Goal: Task Accomplishment & Management: Use online tool/utility

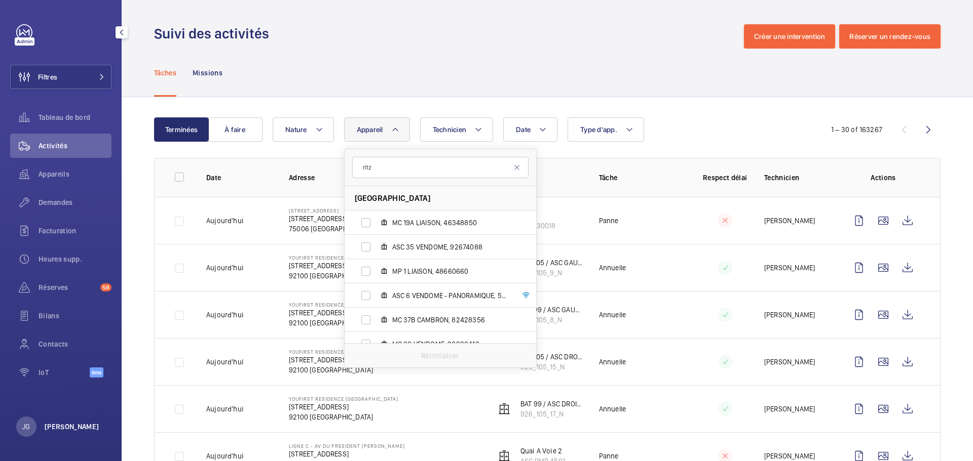
click at [51, 432] on p "[PERSON_NAME]" at bounding box center [72, 427] width 55 height 10
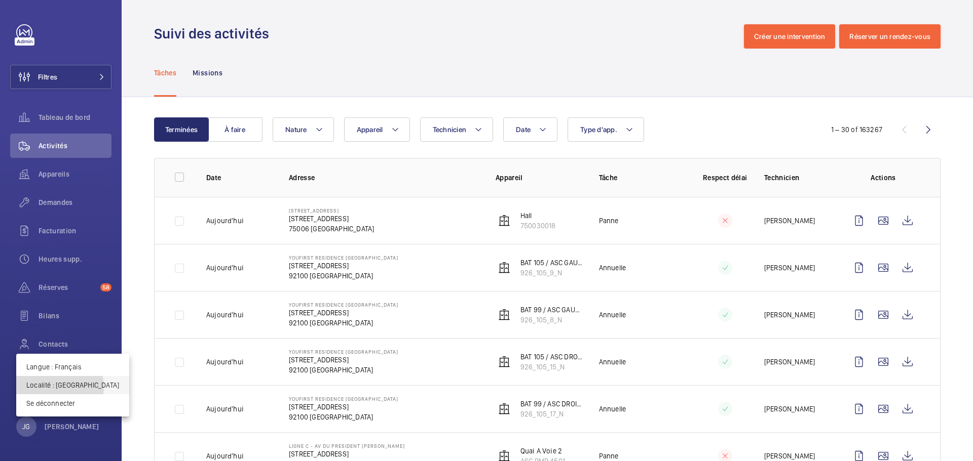
click at [59, 387] on p "Localité : [GEOGRAPHIC_DATA]" at bounding box center [72, 385] width 93 height 10
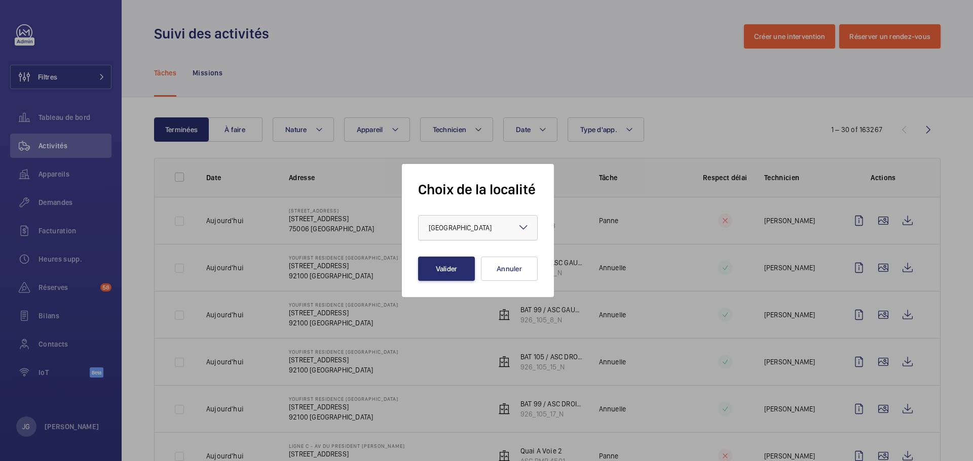
click at [485, 225] on div at bounding box center [477, 228] width 119 height 24
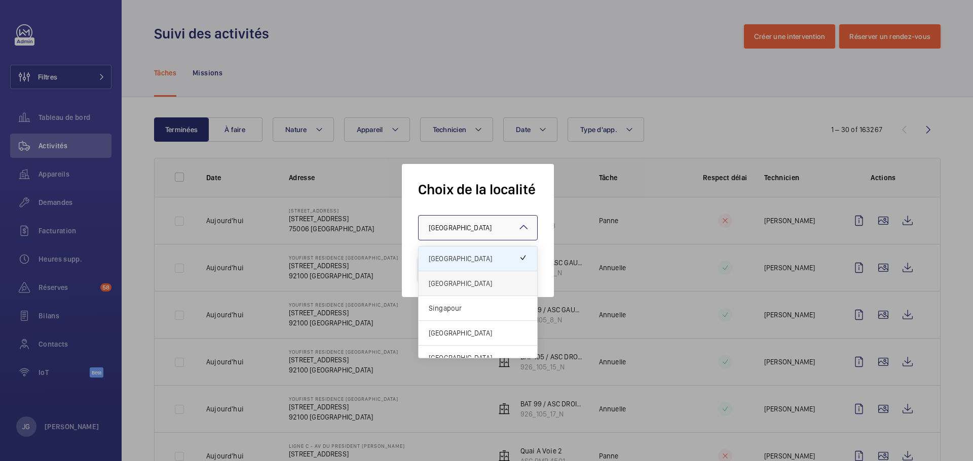
click at [453, 289] on div "[GEOGRAPHIC_DATA]" at bounding box center [477, 284] width 119 height 25
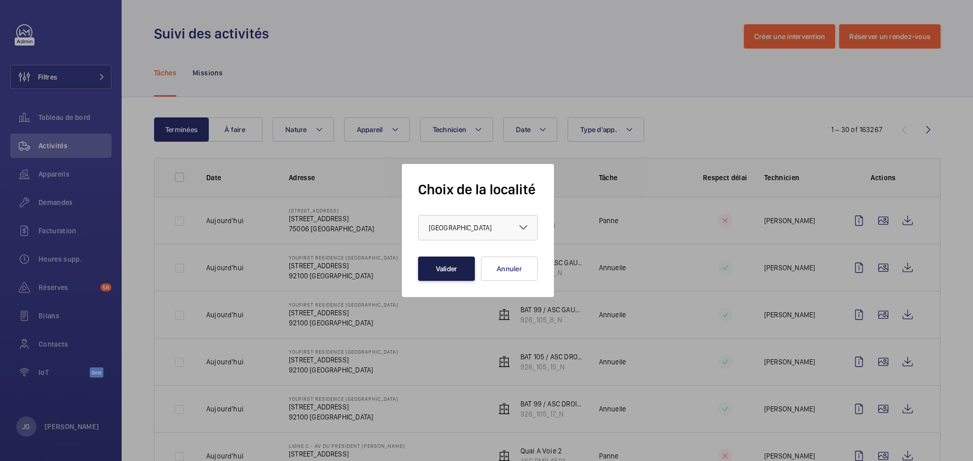
click at [448, 268] on button "Valider" at bounding box center [446, 269] width 57 height 24
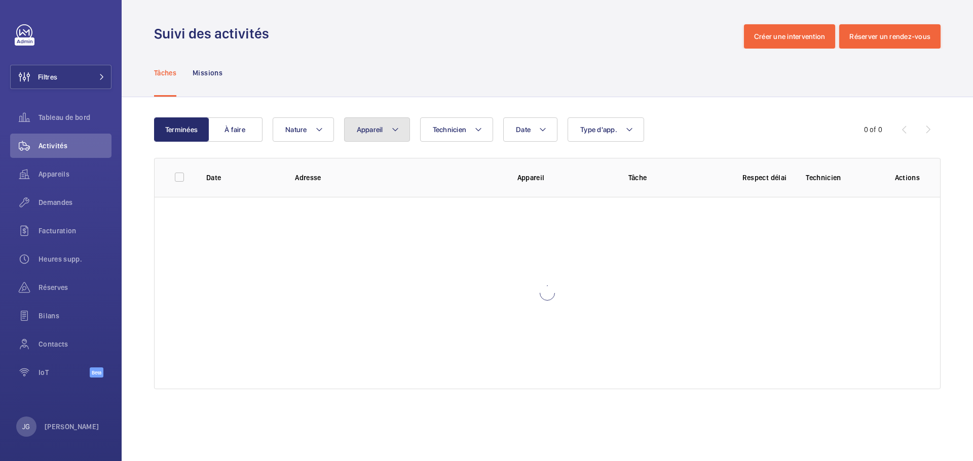
click at [364, 136] on button "Appareil" at bounding box center [377, 130] width 66 height 24
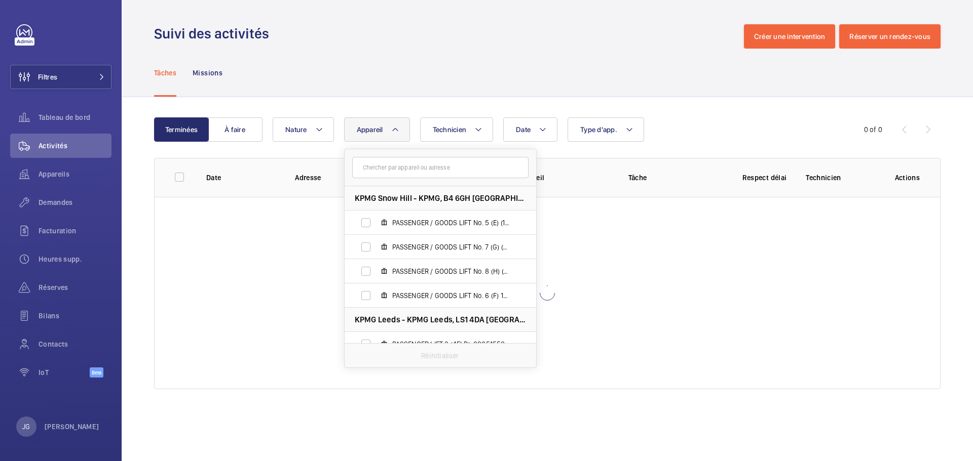
click at [383, 173] on input "text" at bounding box center [440, 167] width 176 height 21
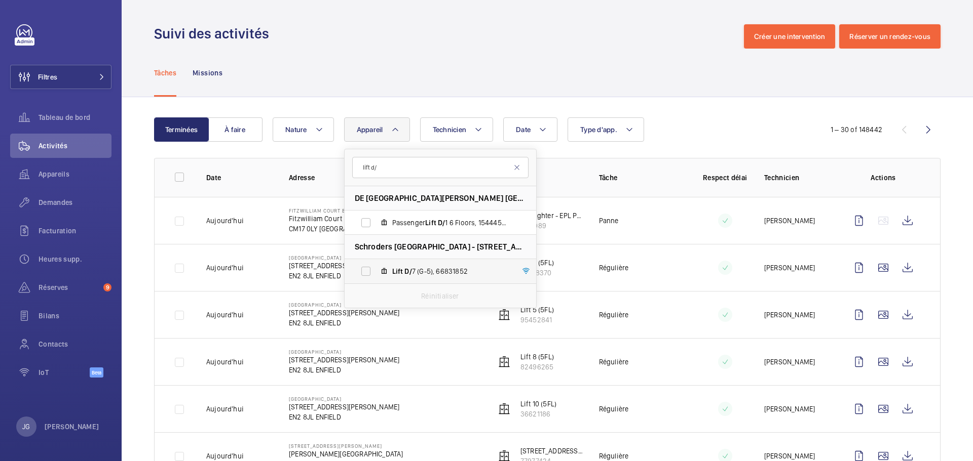
type input "lift d/"
click at [369, 277] on label "Lift D/ 7 (G-5), 66831852" at bounding box center [431, 271] width 175 height 24
click at [369, 277] on input "Lift D/ 7 (G-5), 66831852" at bounding box center [366, 271] width 20 height 20
checkbox input "true"
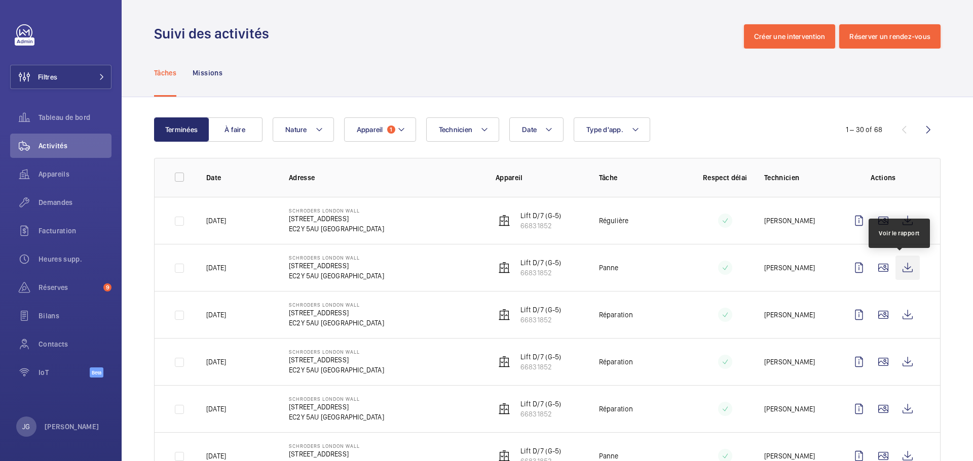
click at [898, 265] on wm-front-icon-button at bounding box center [907, 268] width 24 height 24
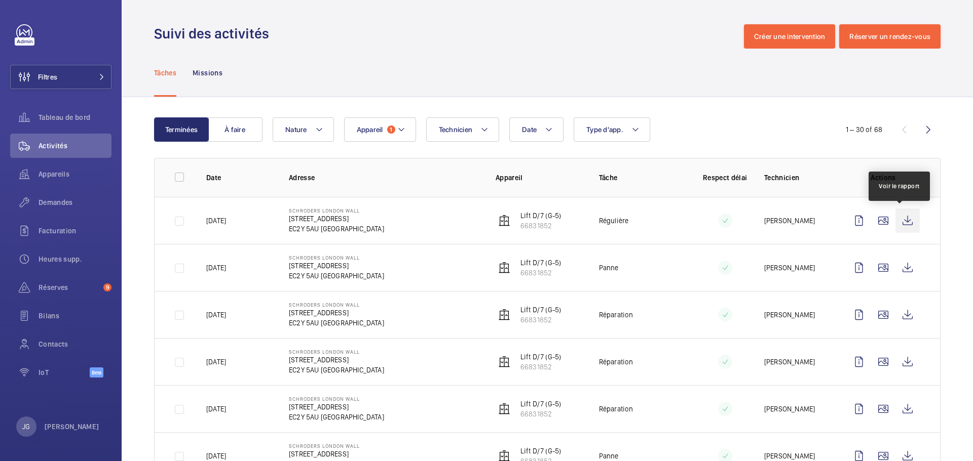
click at [904, 221] on wm-front-icon-button at bounding box center [907, 221] width 24 height 24
